Goal: Information Seeking & Learning: Learn about a topic

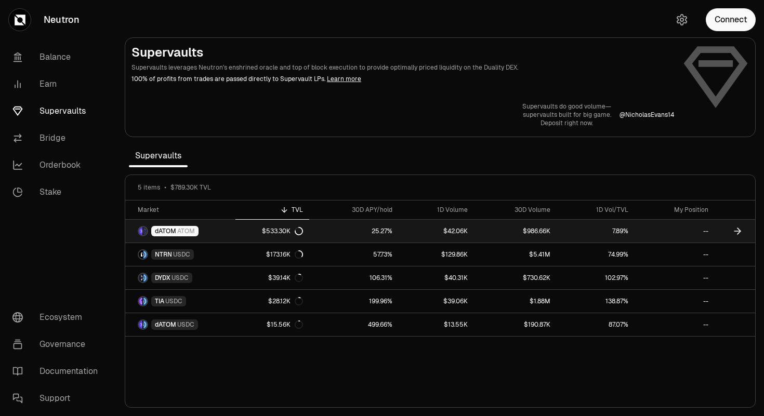
click at [298, 231] on icon at bounding box center [298, 231] width 8 height 8
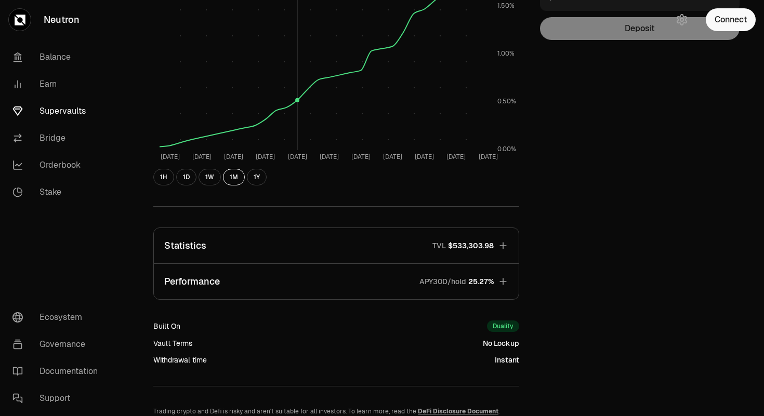
scroll to position [263, 0]
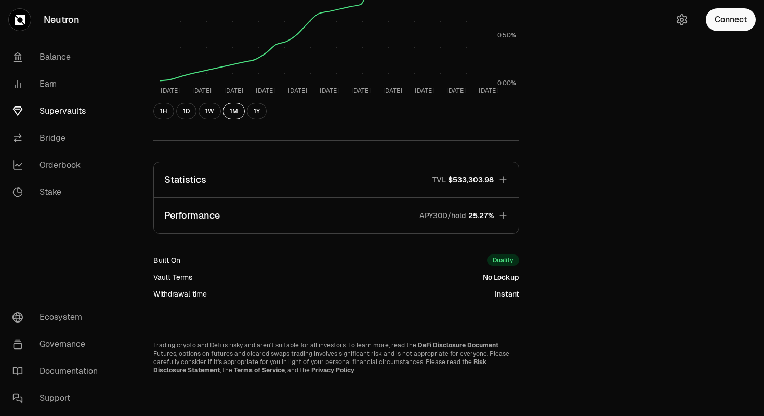
click at [295, 212] on button "Performance APY30D/hold 25.27%" at bounding box center [336, 215] width 365 height 35
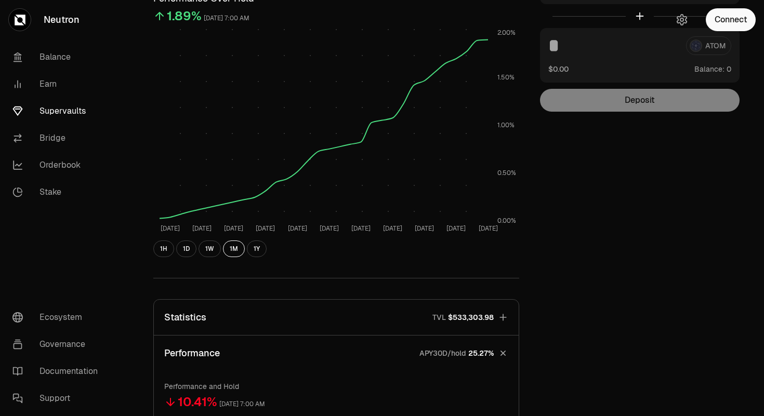
scroll to position [154, 0]
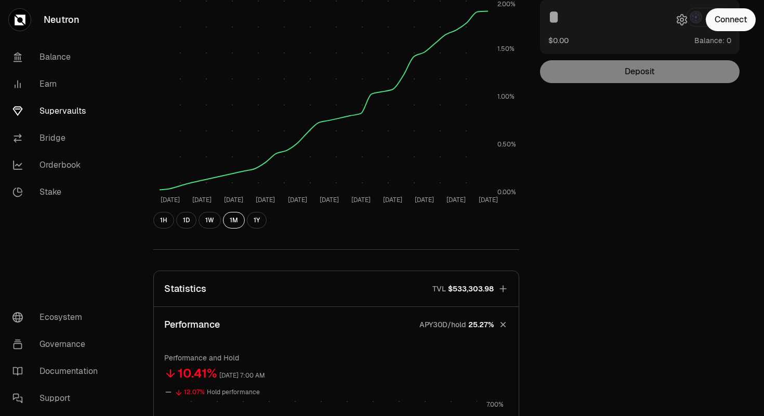
click at [210, 305] on button "Statistics TVL $533,303.98" at bounding box center [336, 288] width 365 height 35
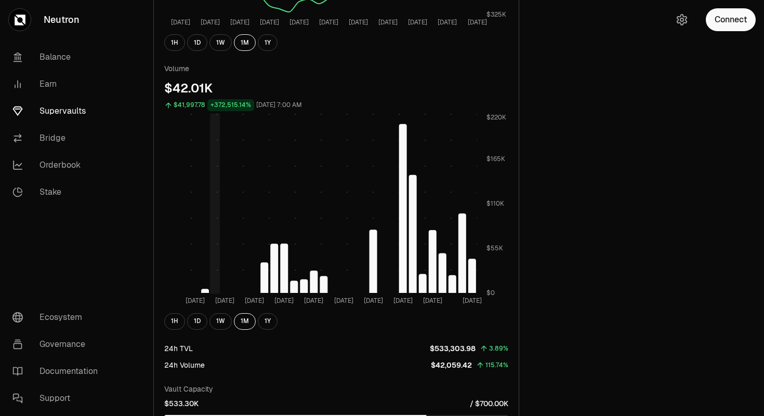
scroll to position [868, 0]
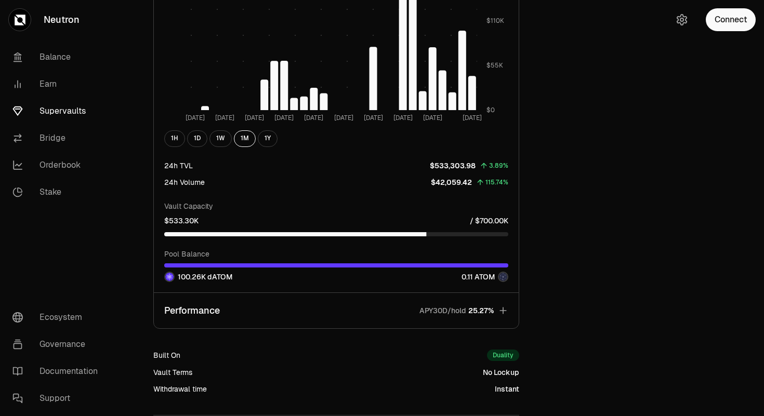
click at [228, 309] on button "Performance APY30D/hold 25.27%" at bounding box center [336, 310] width 365 height 35
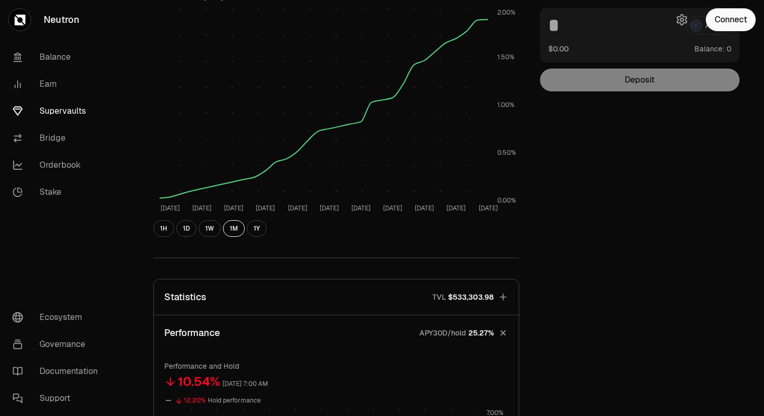
scroll to position [0, 0]
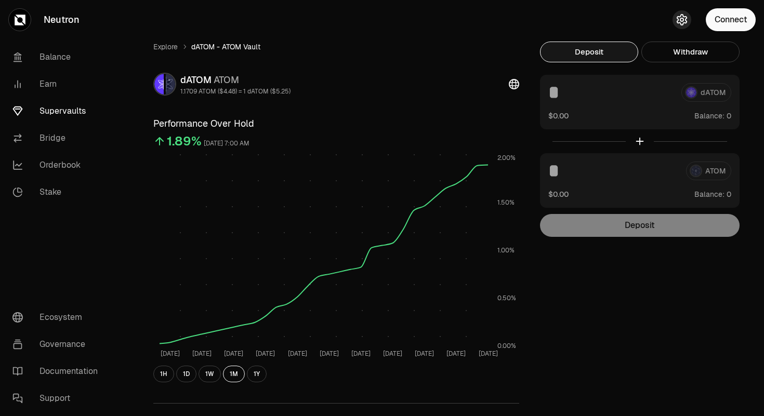
click at [681, 18] on icon "button" at bounding box center [681, 20] width 4 height 4
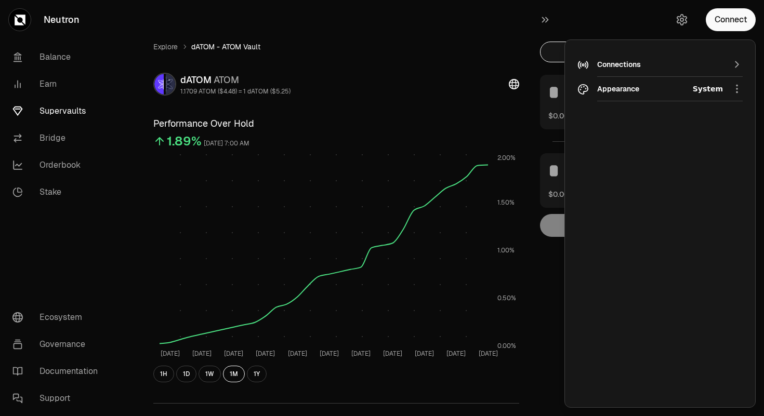
click at [669, 118] on div "Light" at bounding box center [692, 116] width 95 height 21
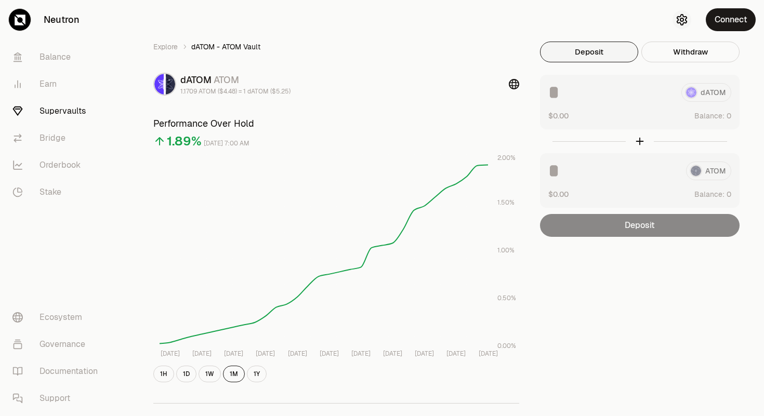
click at [680, 22] on icon "button" at bounding box center [681, 20] width 12 height 12
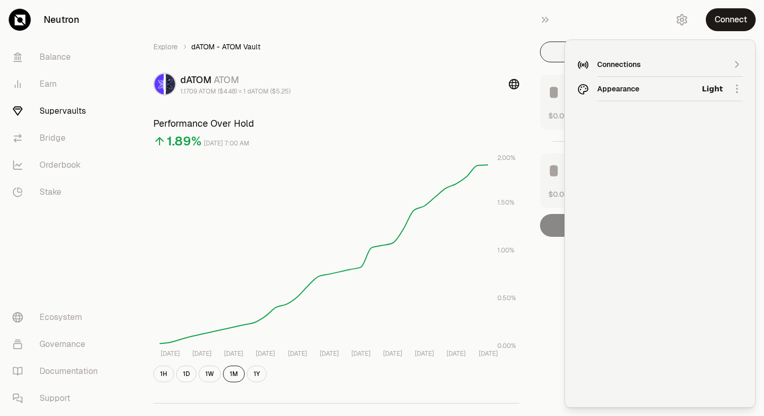
click at [688, 62] on div "Connections" at bounding box center [660, 64] width 126 height 10
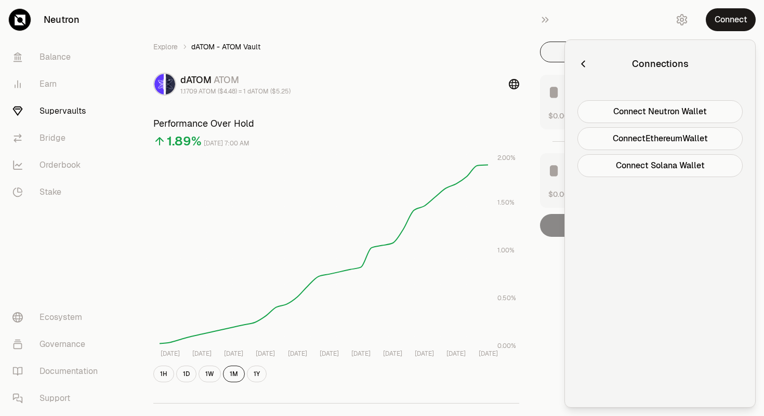
click at [579, 63] on icon "button" at bounding box center [582, 63] width 11 height 11
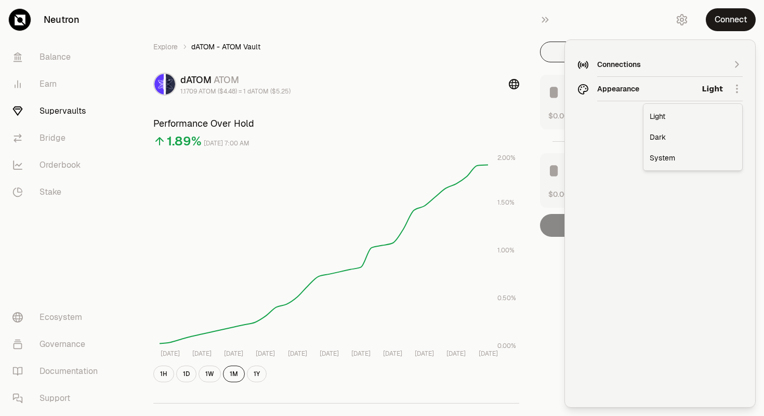
click at [665, 132] on div "Dark" at bounding box center [692, 137] width 95 height 21
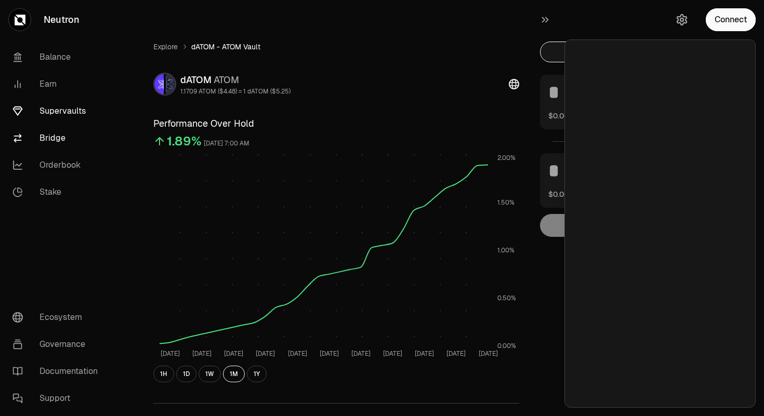
click at [66, 142] on link "Bridge" at bounding box center [58, 138] width 108 height 27
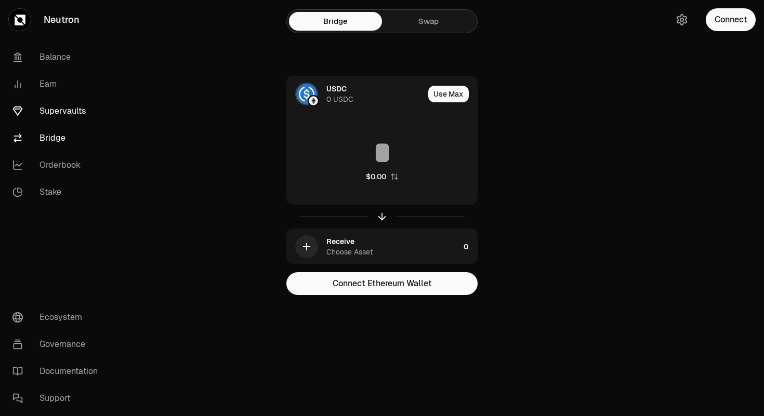
click at [61, 117] on link "Supervaults" at bounding box center [58, 111] width 108 height 27
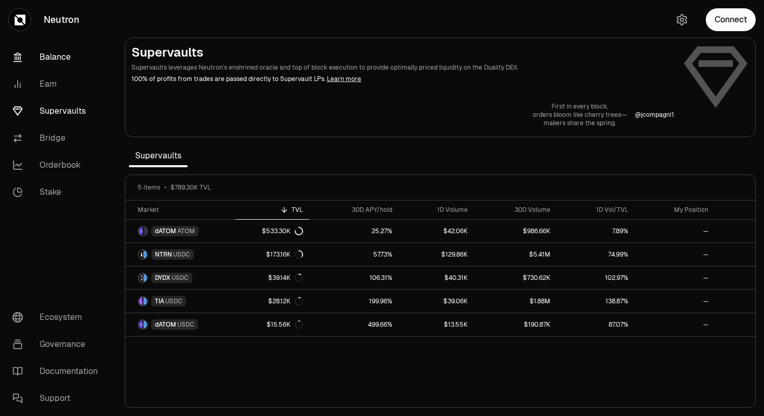
click at [53, 60] on link "Balance" at bounding box center [58, 57] width 108 height 27
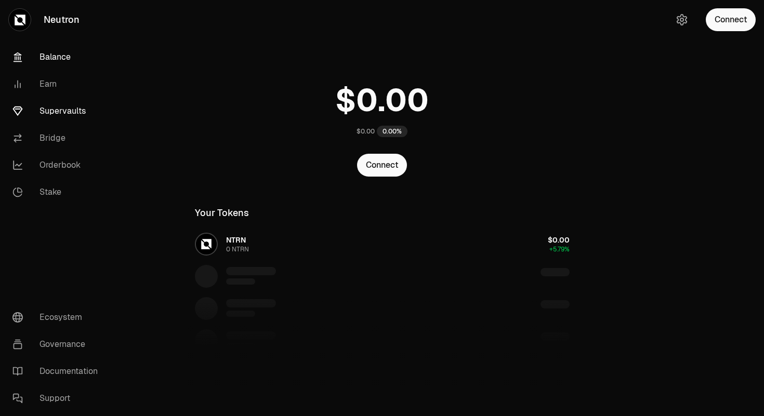
click at [49, 98] on link "Supervaults" at bounding box center [58, 111] width 108 height 27
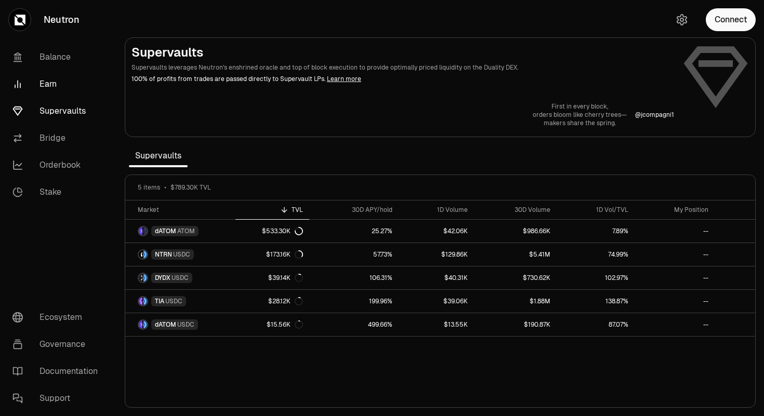
click at [49, 82] on link "Earn" at bounding box center [58, 84] width 108 height 27
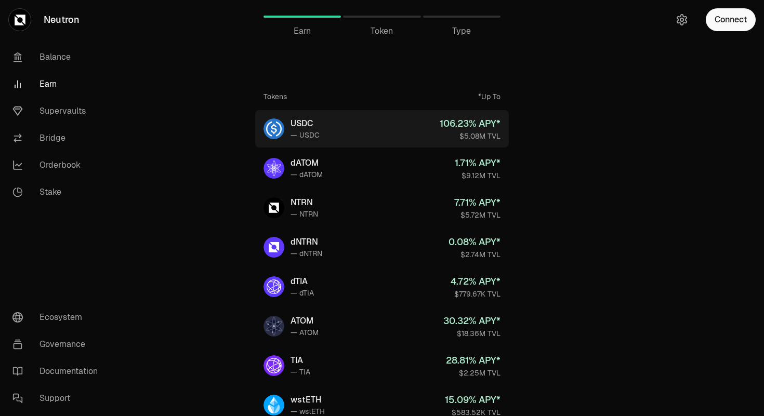
click at [401, 145] on link "USDC — USDC 106.23 % APY* $5.08M TVL" at bounding box center [381, 128] width 253 height 37
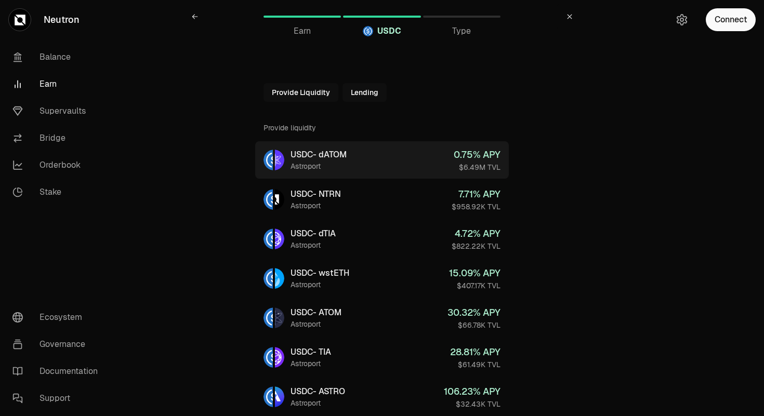
click at [384, 160] on link "USDC - dATOM Astroport 0.75 % APY $6.49M TVL" at bounding box center [381, 159] width 253 height 37
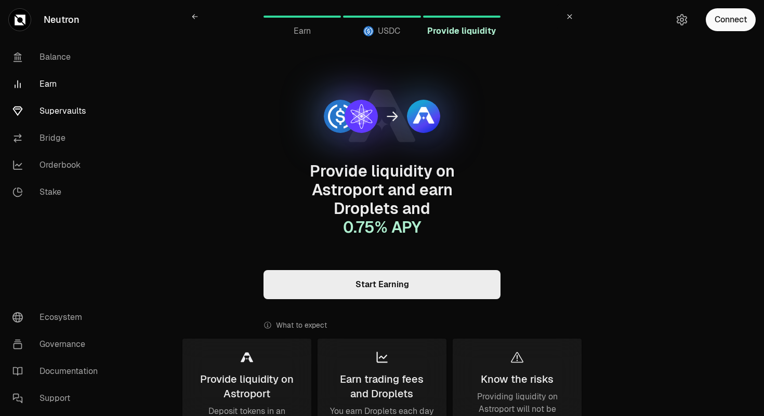
click at [42, 101] on link "Supervaults" at bounding box center [58, 111] width 108 height 27
click at [42, 90] on link "Earn" at bounding box center [58, 84] width 108 height 27
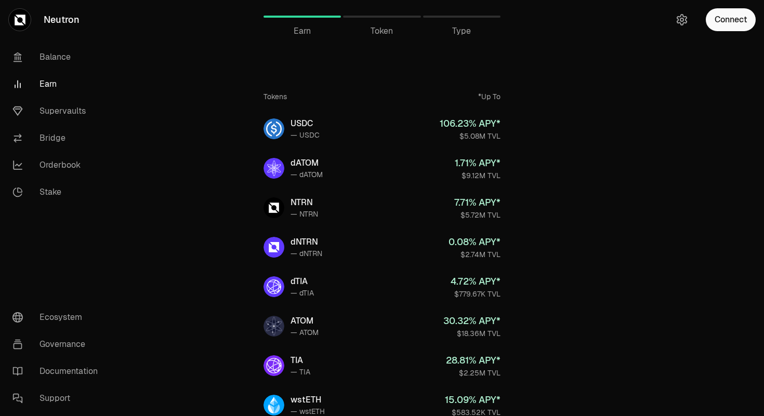
click at [90, 72] on link "Earn" at bounding box center [58, 84] width 108 height 27
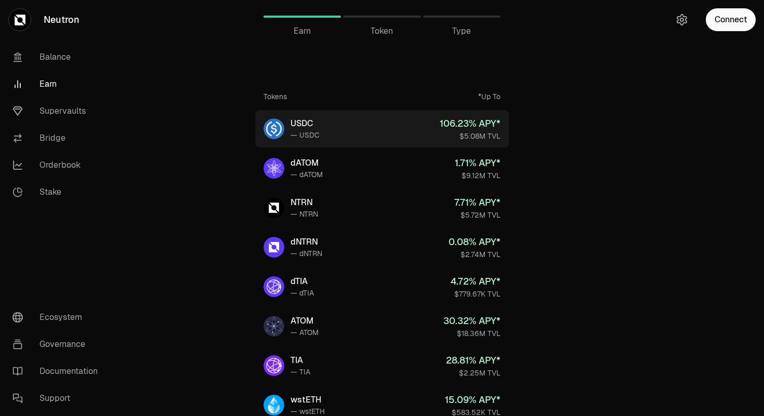
click at [350, 120] on link "USDC — USDC 106.23 % APY* $5.08M TVL" at bounding box center [381, 128] width 253 height 37
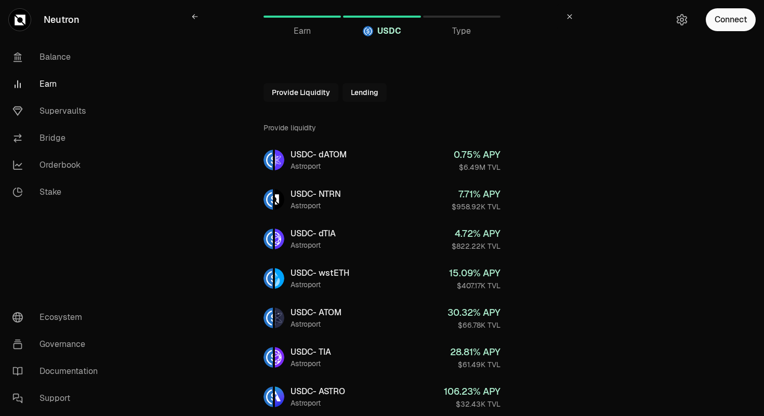
click at [297, 16] on div at bounding box center [301, 17] width 77 height 2
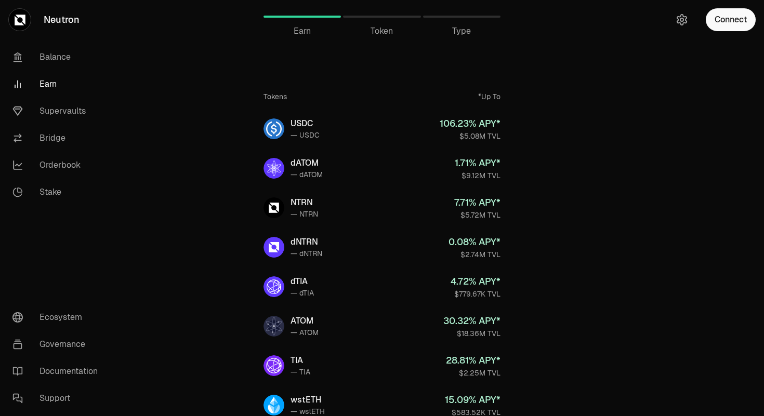
click at [384, 25] on span "Token" at bounding box center [381, 31] width 22 height 12
click at [374, 18] on div "Token" at bounding box center [381, 16] width 77 height 25
click at [371, 17] on div at bounding box center [381, 17] width 77 height 2
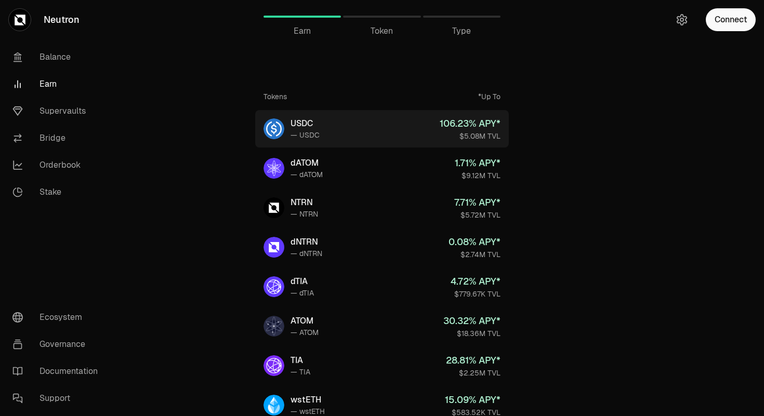
click at [353, 127] on link "USDC — USDC 106.23 % APY* $5.08M TVL" at bounding box center [381, 128] width 253 height 37
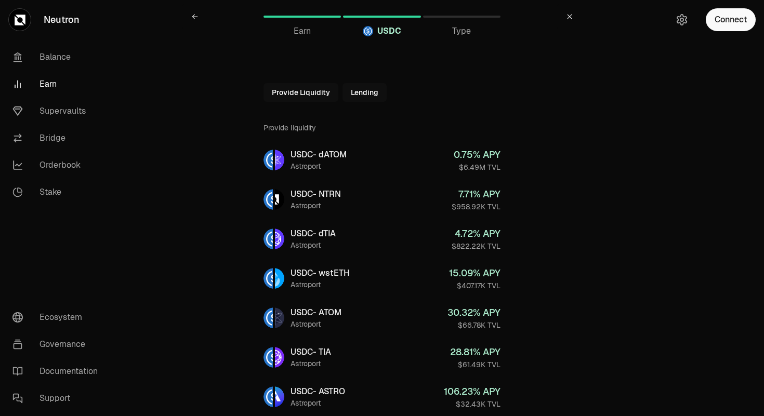
click at [353, 127] on div "Provide liquidity" at bounding box center [381, 127] width 237 height 27
click at [56, 116] on link "Supervaults" at bounding box center [58, 111] width 108 height 27
